Goal: Task Accomplishment & Management: Manage account settings

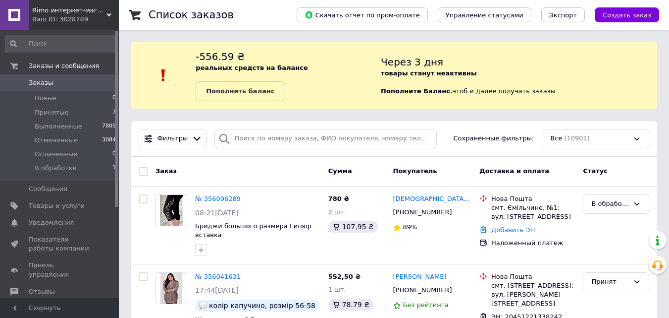
click at [52, 85] on span "Заказы" at bounding box center [60, 82] width 63 height 9
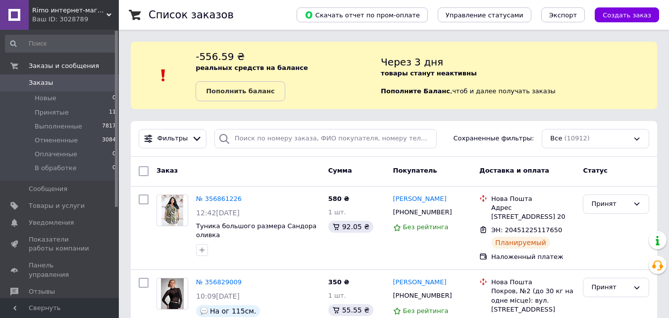
scroll to position [99, 0]
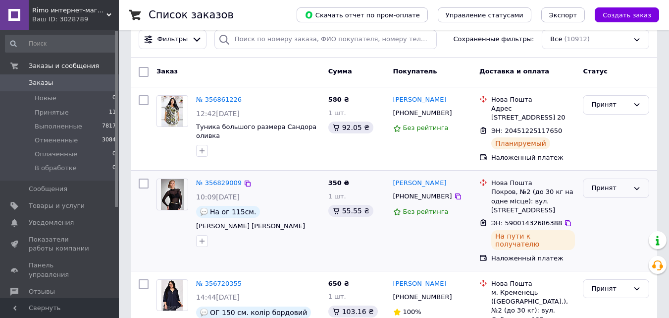
click at [620, 192] on div "Принят" at bounding box center [610, 188] width 38 height 10
click at [608, 214] on li "Выполнен" at bounding box center [616, 209] width 65 height 18
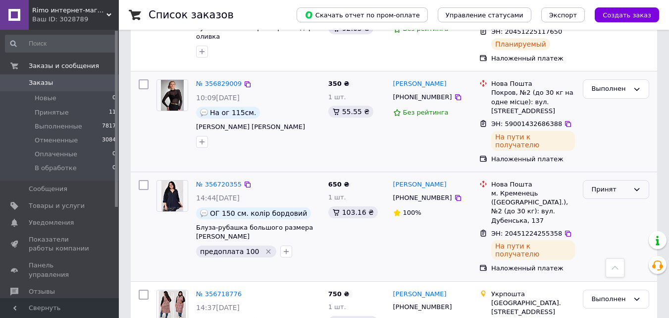
click at [622, 194] on div "Принят" at bounding box center [610, 189] width 38 height 10
click at [615, 212] on li "Выполнен" at bounding box center [616, 210] width 65 height 18
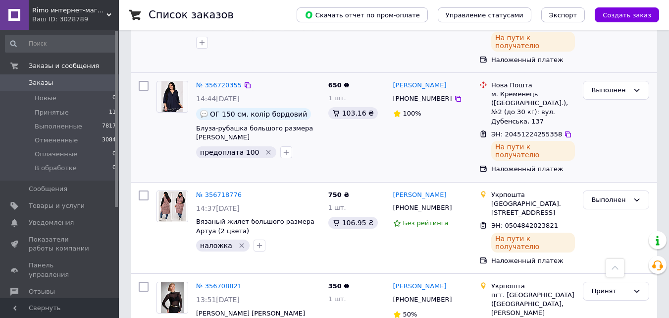
scroll to position [396, 0]
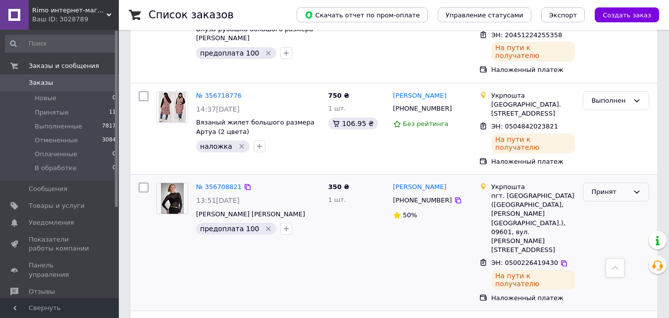
click at [628, 187] on div "Принят" at bounding box center [610, 192] width 38 height 10
click at [622, 203] on li "Выполнен" at bounding box center [616, 212] width 65 height 18
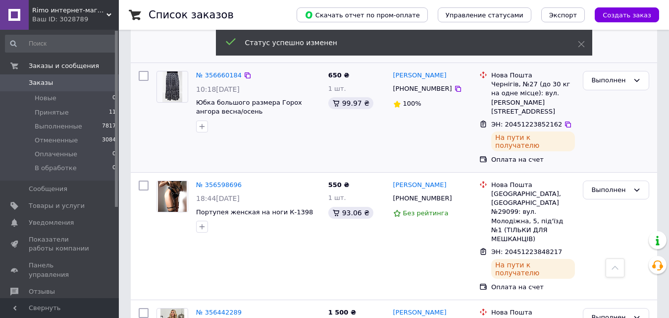
scroll to position [743, 0]
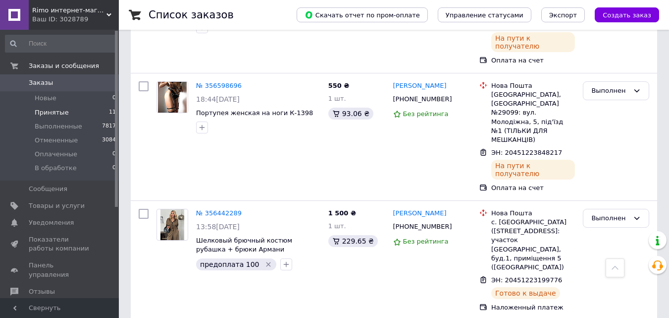
click at [53, 114] on span "Принятые" at bounding box center [52, 112] width 34 height 9
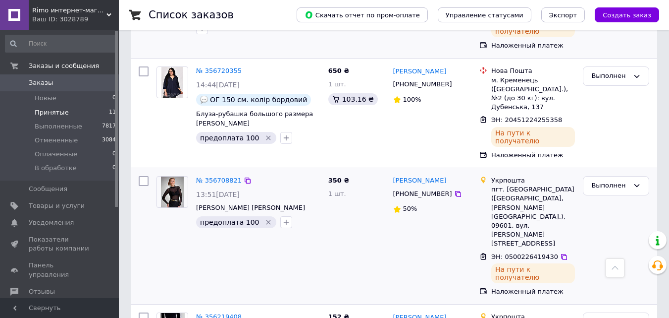
scroll to position [495, 0]
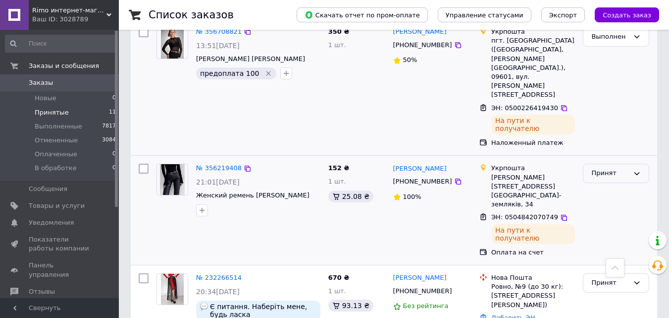
click at [615, 168] on div "Принят" at bounding box center [610, 173] width 38 height 10
click at [608, 185] on li "Выполнен" at bounding box center [616, 194] width 65 height 18
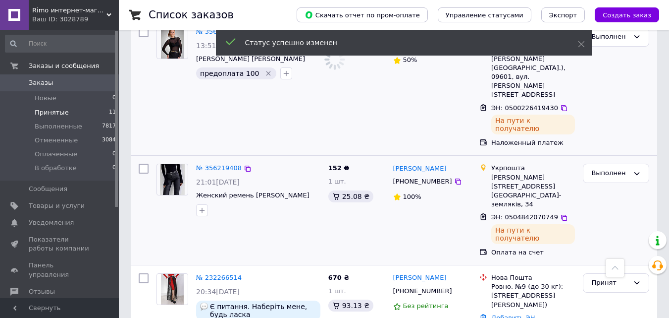
click at [33, 86] on span "Заказы" at bounding box center [41, 82] width 24 height 9
